Goal: Transaction & Acquisition: Purchase product/service

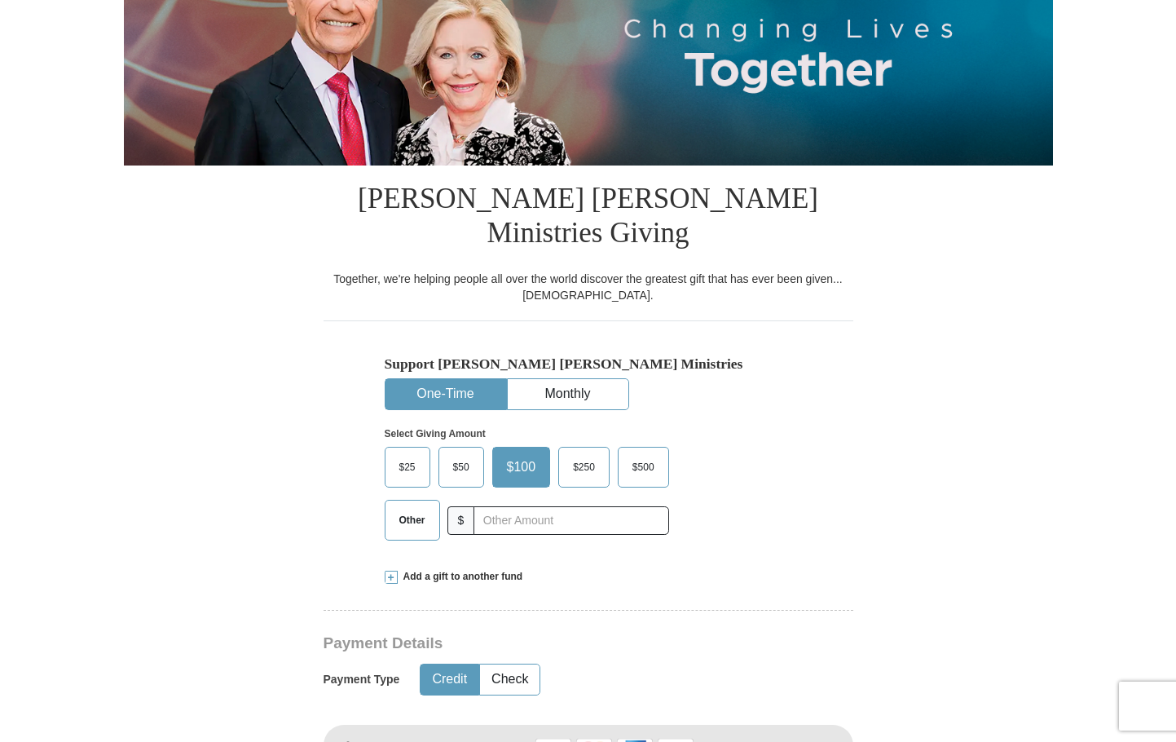
scroll to position [245, 0]
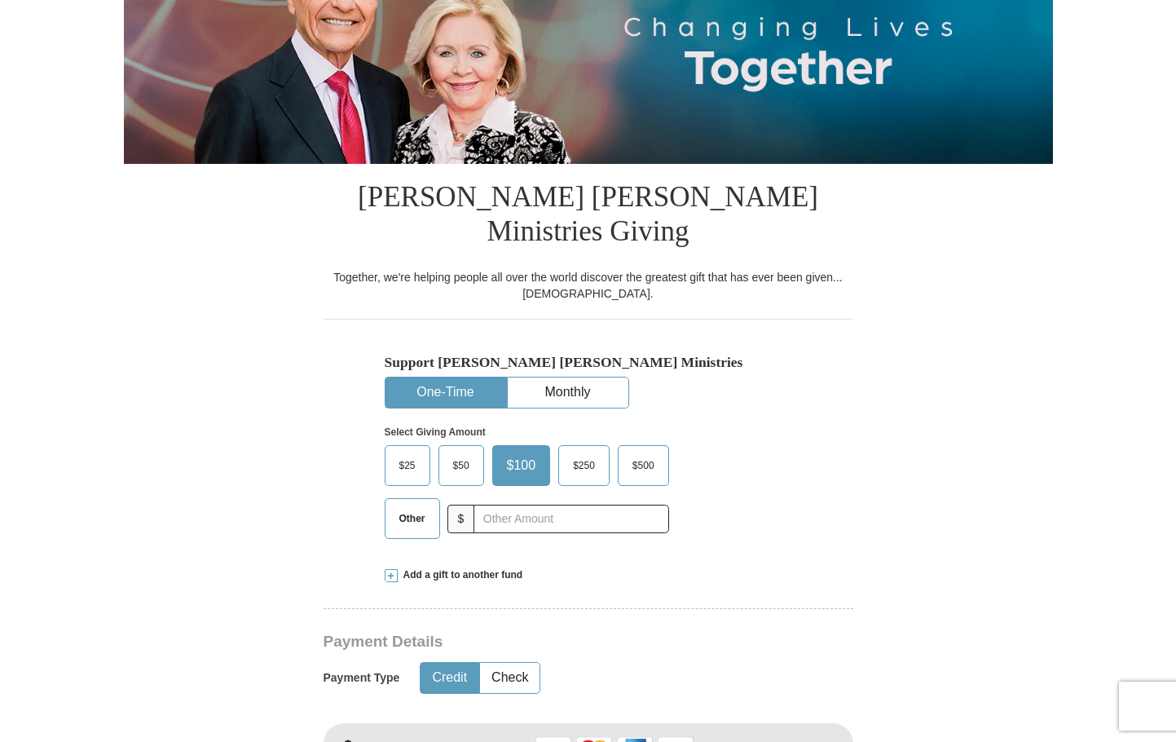
click at [409, 506] on span "Other" at bounding box center [412, 518] width 42 height 24
click at [0, 0] on input "Other" at bounding box center [0, 0] width 0 height 0
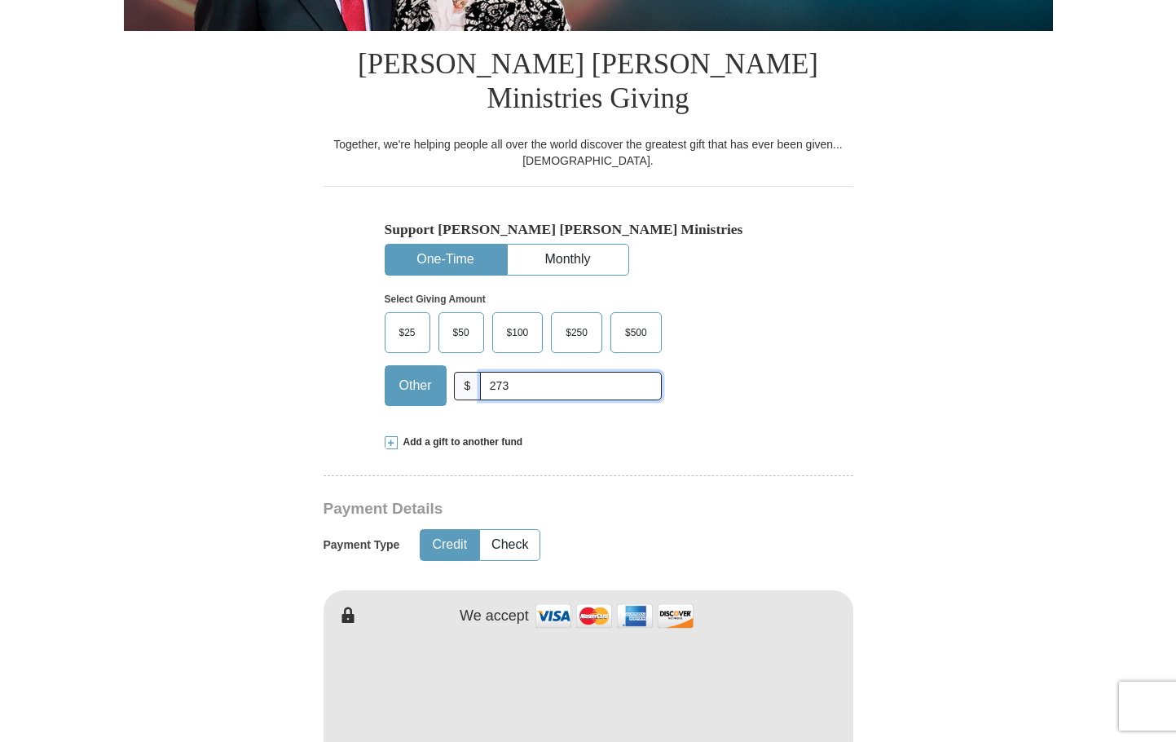
scroll to position [571, 0]
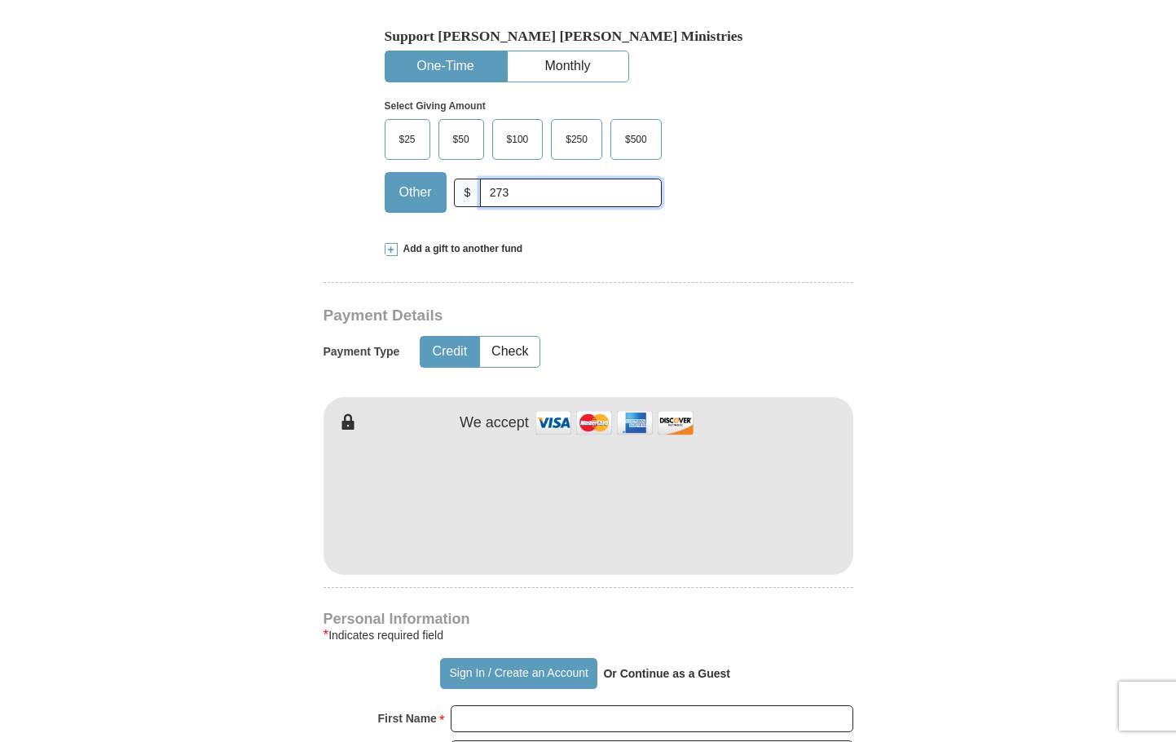
type input "273"
type input "[PERSON_NAME]"
type button "[URL][DOMAIN_NAME]"
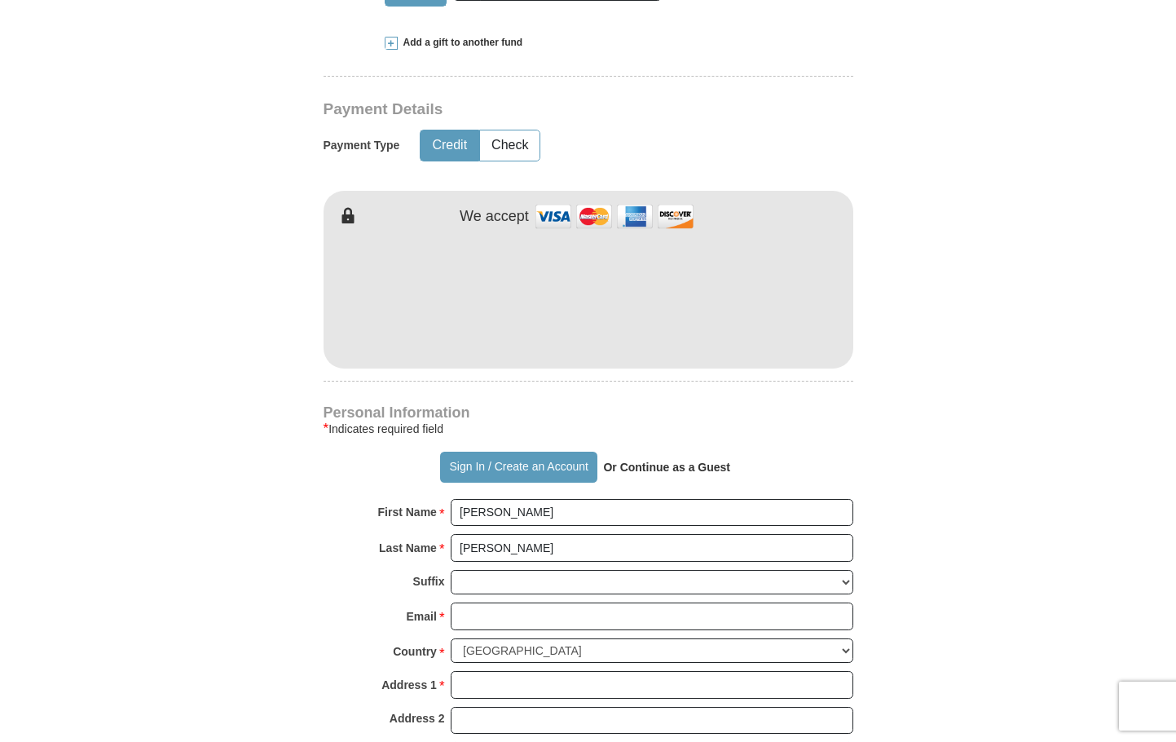
scroll to position [897, 0]
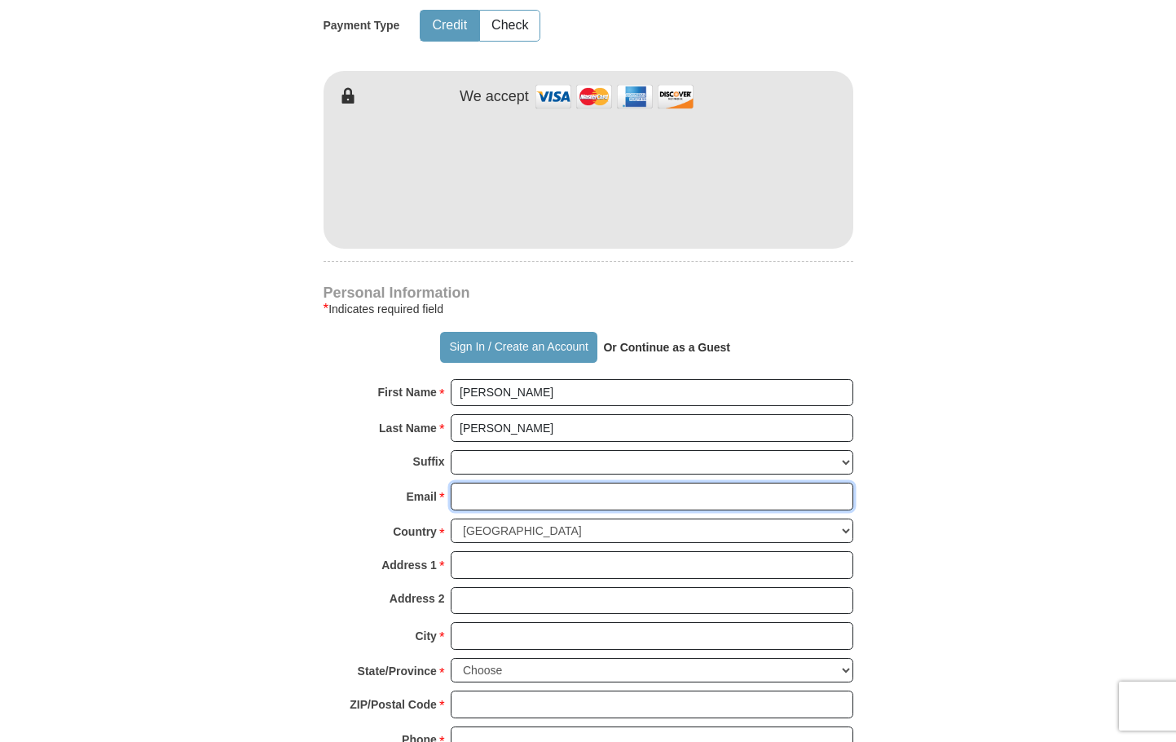
click at [498, 483] on input "Email *" at bounding box center [652, 497] width 403 height 28
type input "[EMAIL_ADDRESS][DOMAIN_NAME]"
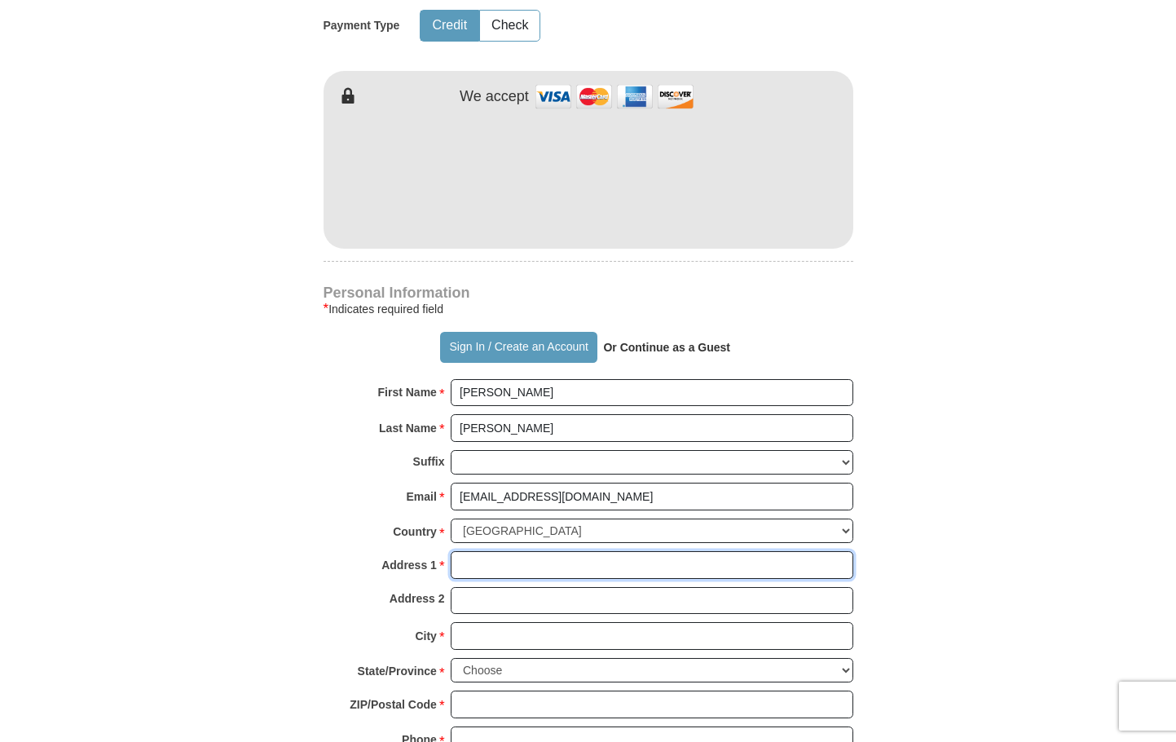
type input "[STREET_ADDRESS]"
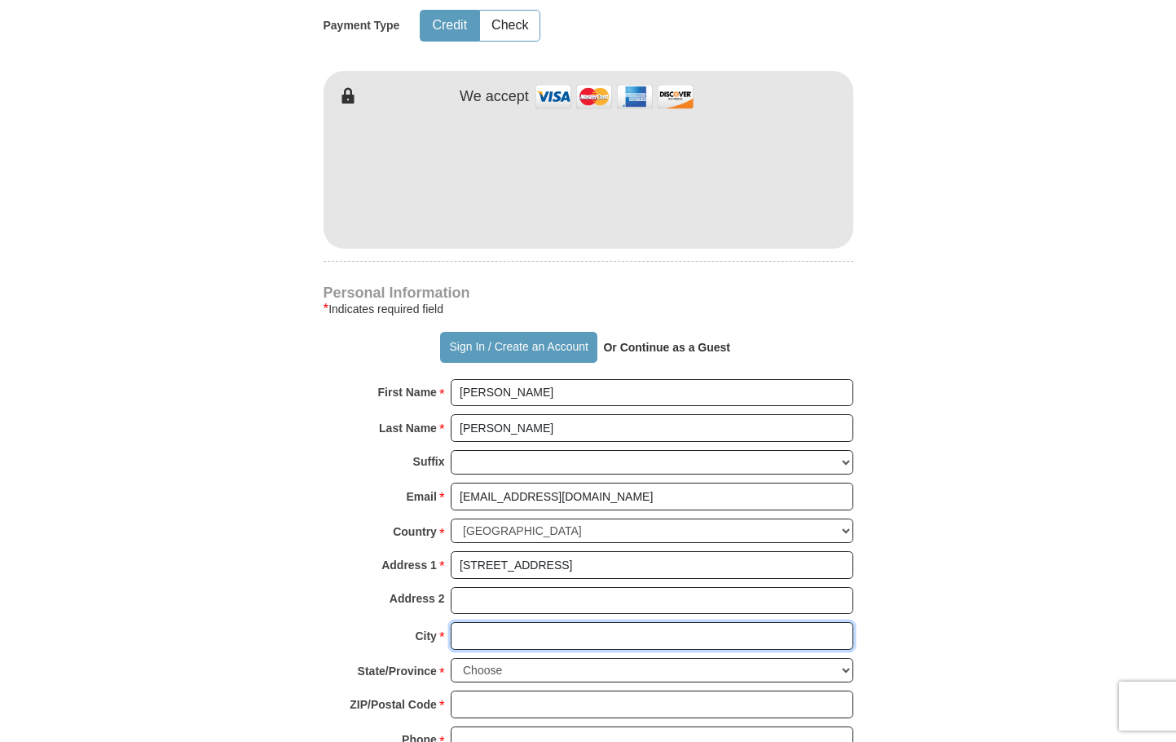
type input "Chesterfield"
select select "MO"
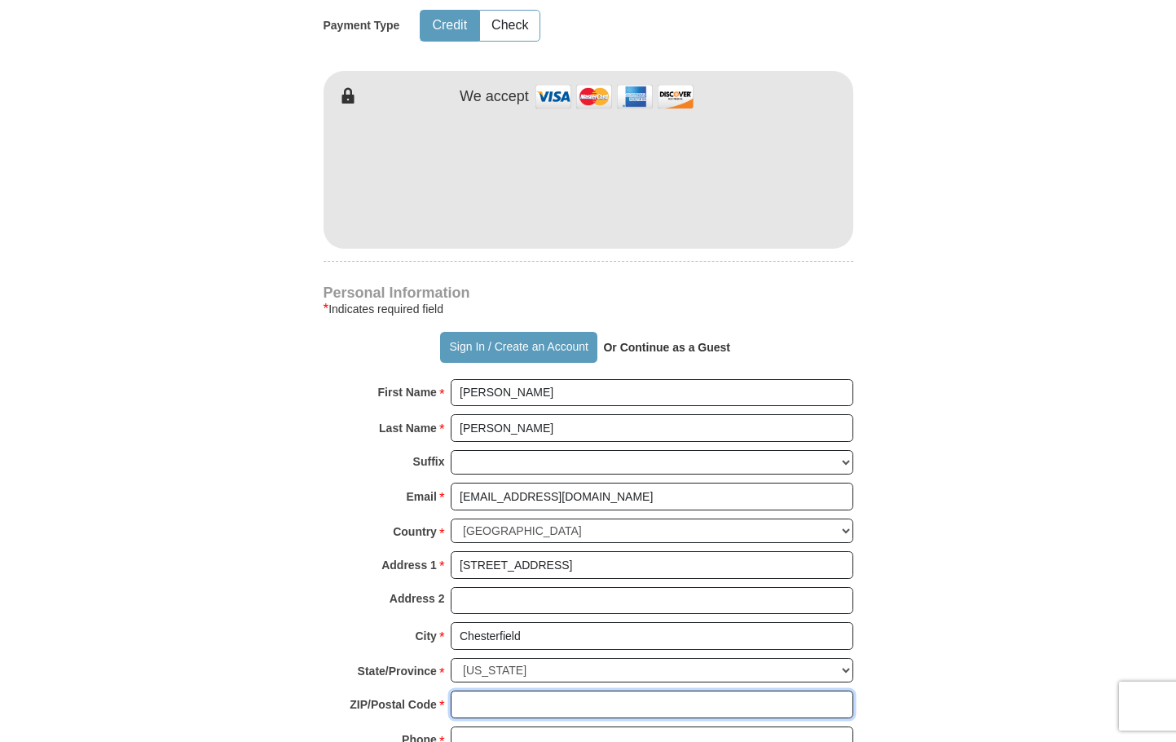
type input "63017"
type input "3143071801"
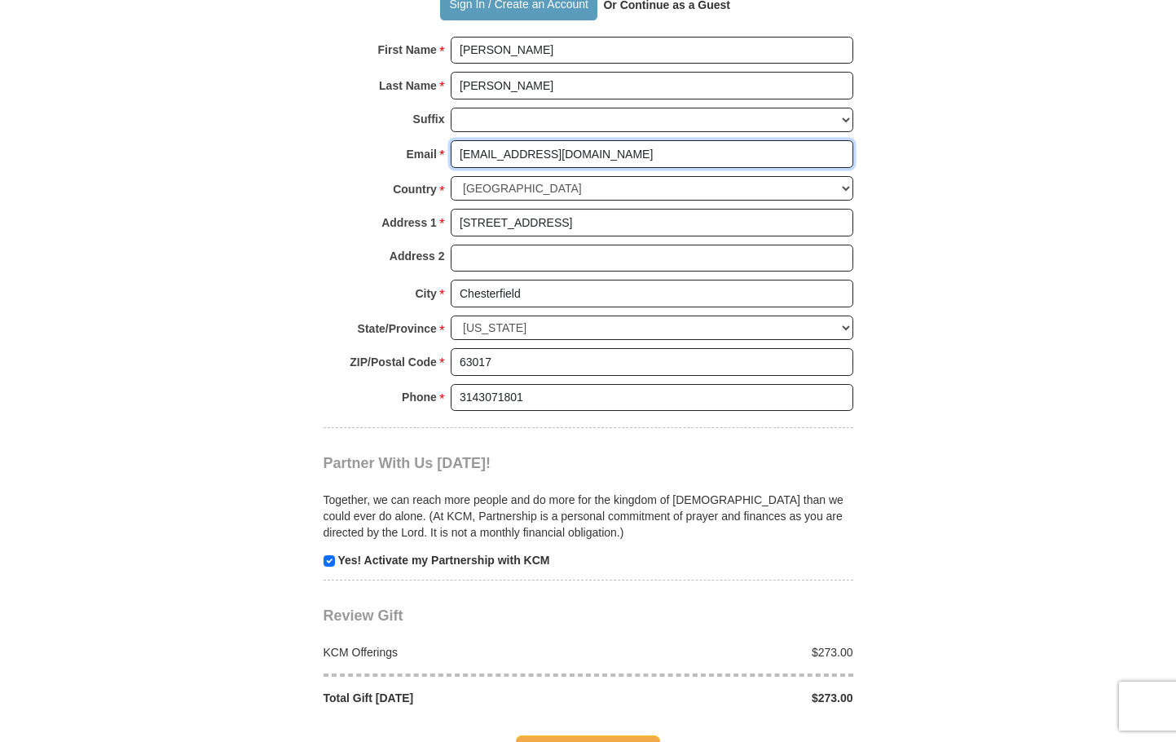
scroll to position [1386, 0]
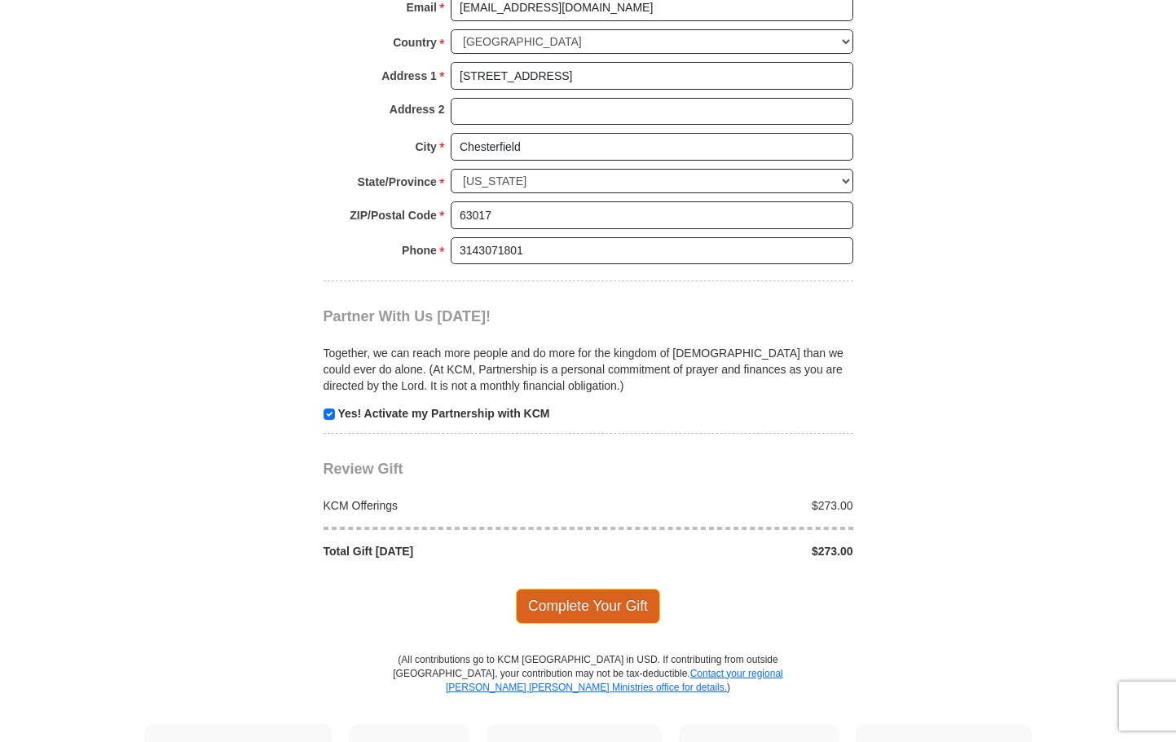
click at [605, 589] on span "Complete Your Gift" at bounding box center [588, 606] width 144 height 34
